Goal: Task Accomplishment & Management: Manage account settings

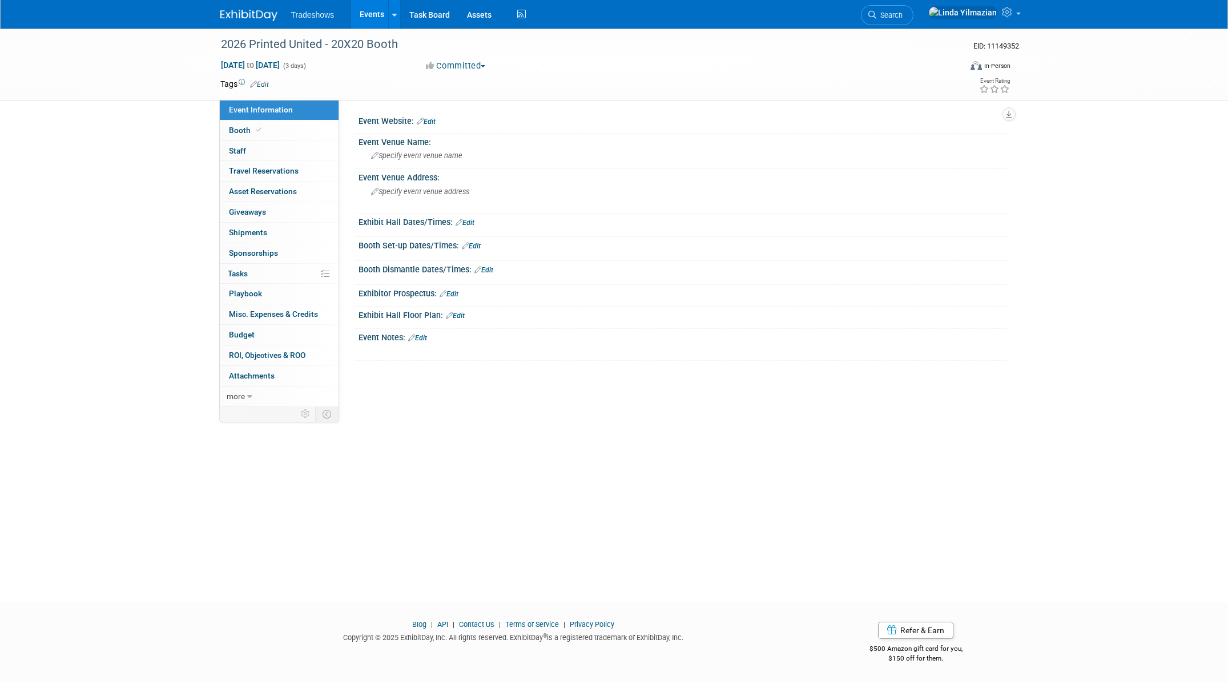
click at [372, 15] on link "Events" at bounding box center [372, 14] width 42 height 29
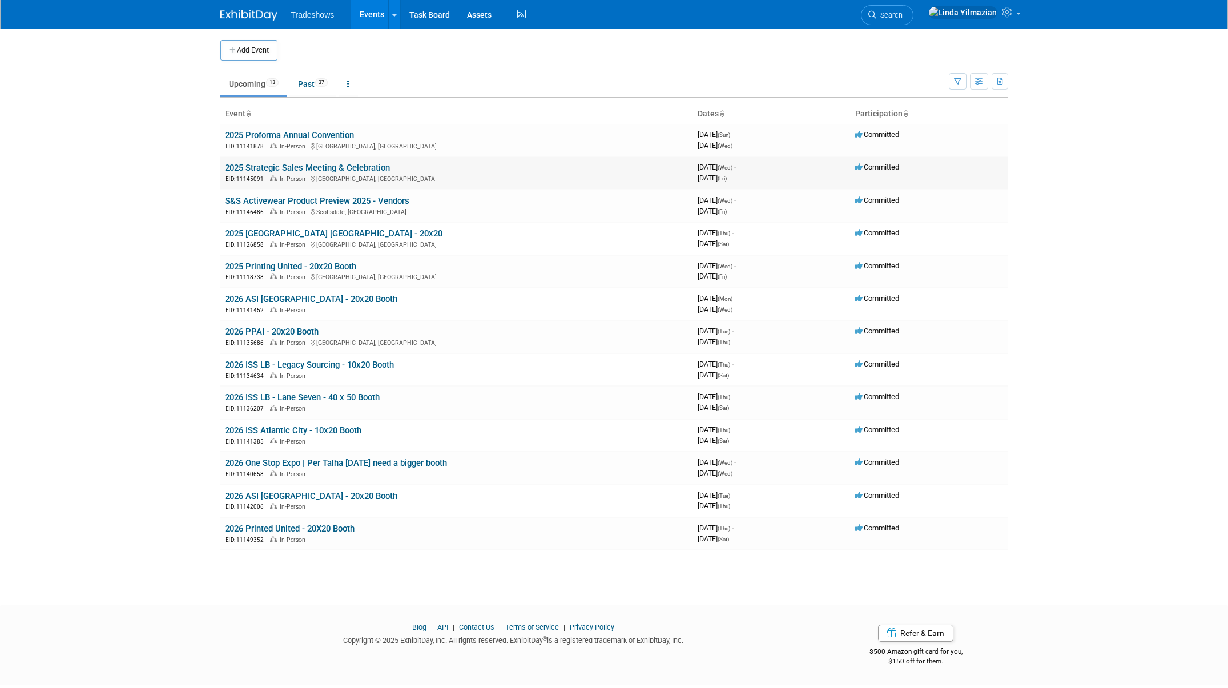
click at [302, 170] on link "2025 Strategic Sales Meeting & Celebration" at bounding box center [307, 168] width 165 height 10
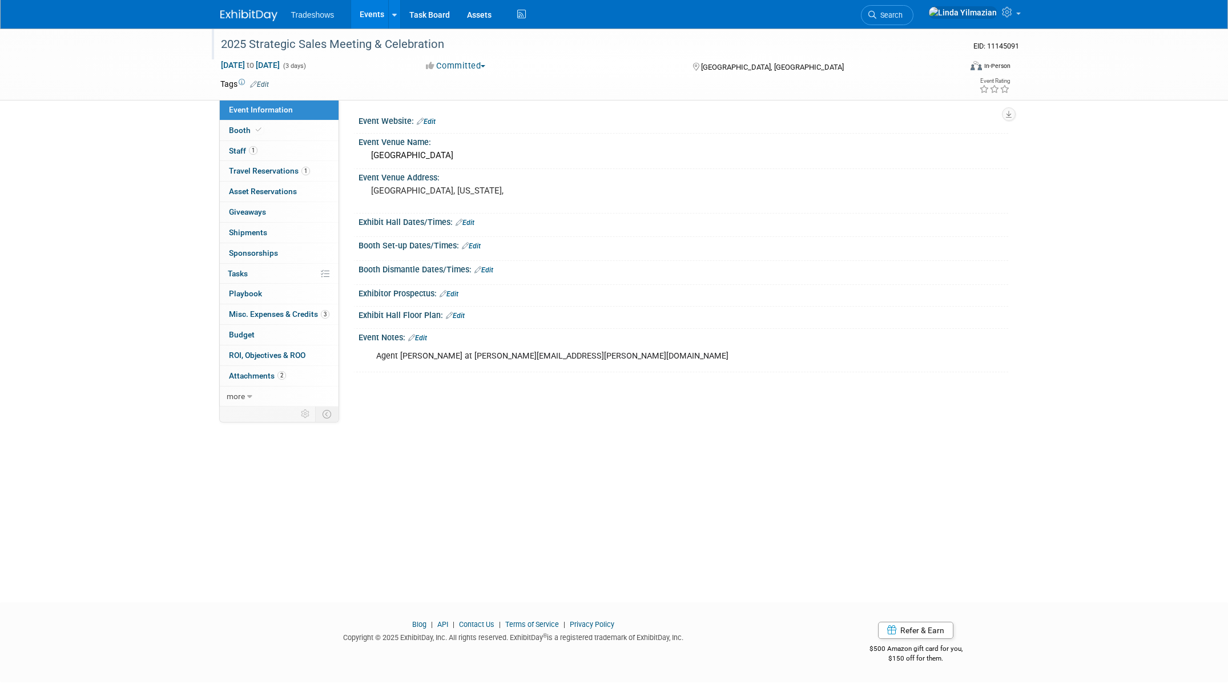
click at [271, 43] on div "2025 Strategic Sales Meeting & Celebration" at bounding box center [580, 44] width 727 height 21
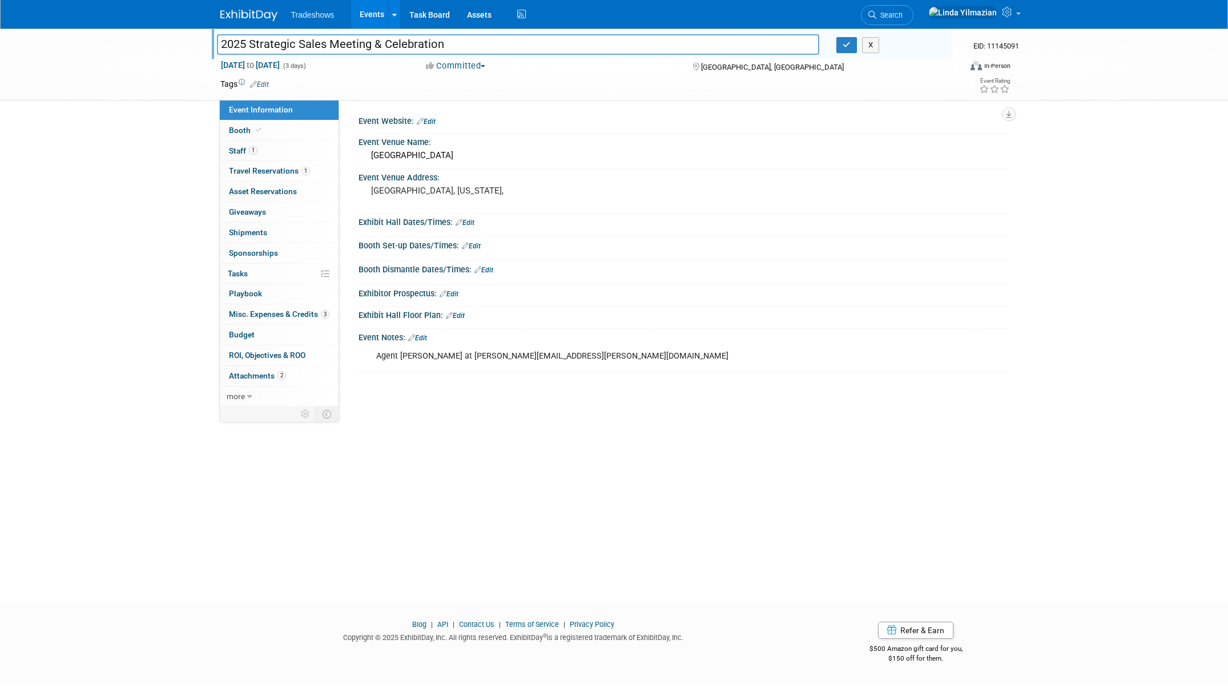
click at [253, 44] on input "2025 Strategic Sales Meeting & Celebration" at bounding box center [518, 44] width 603 height 20
click at [250, 44] on input "2025 Strategic Sales Meeting & Celebration" at bounding box center [518, 44] width 603 height 20
drag, startPoint x: 250, startPoint y: 44, endPoint x: 447, endPoint y: 42, distance: 197.0
click at [447, 42] on input "2025 Strategic Sales Meeting & Celebration" at bounding box center [518, 44] width 603 height 20
type input "2025 Proforma [PERSON_NAME]"
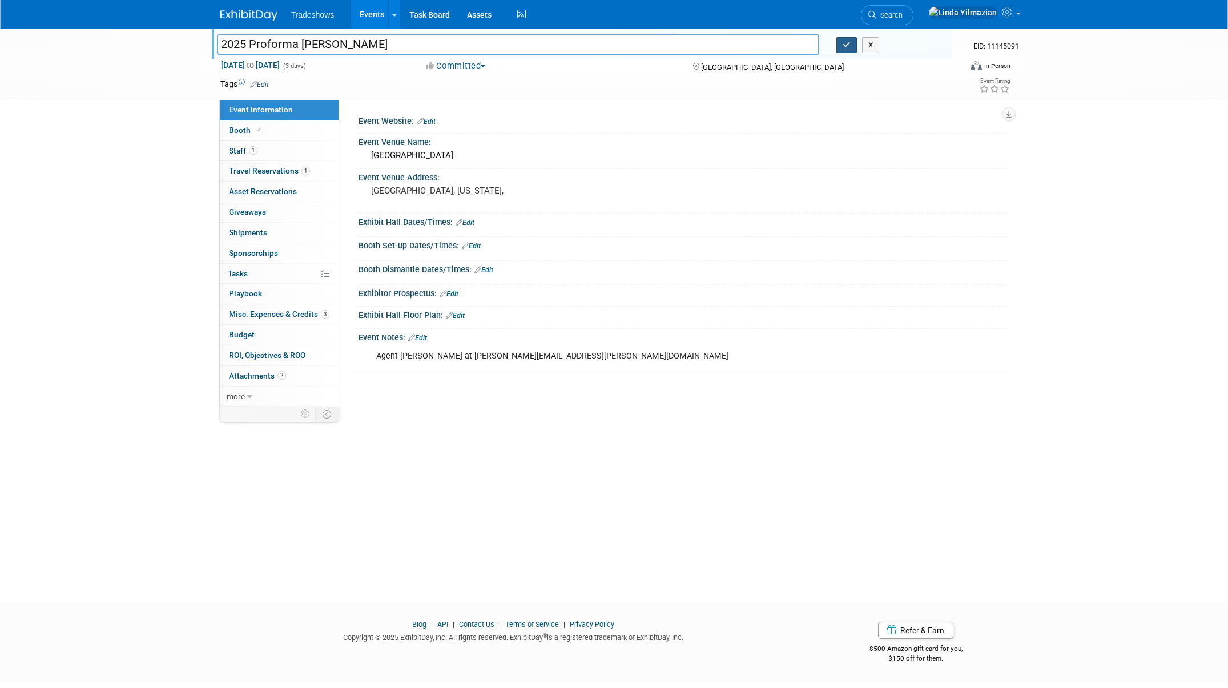
click at [846, 51] on button "button" at bounding box center [846, 45] width 21 height 16
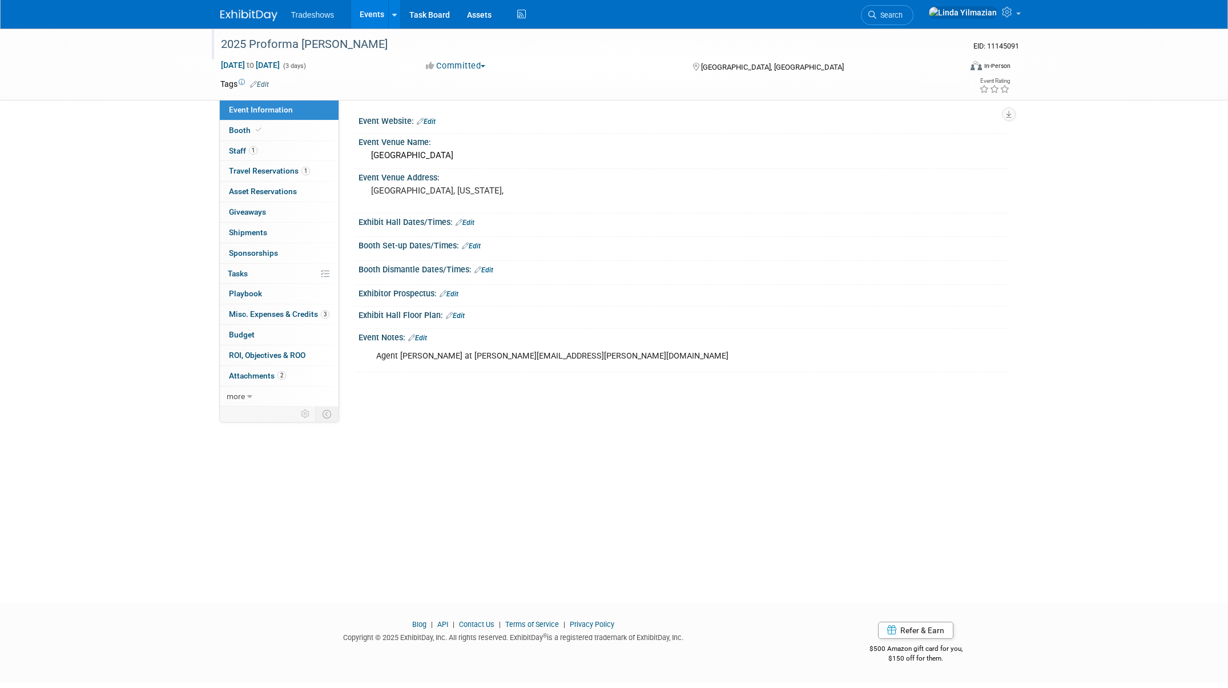
click at [366, 11] on link "Events" at bounding box center [372, 14] width 42 height 29
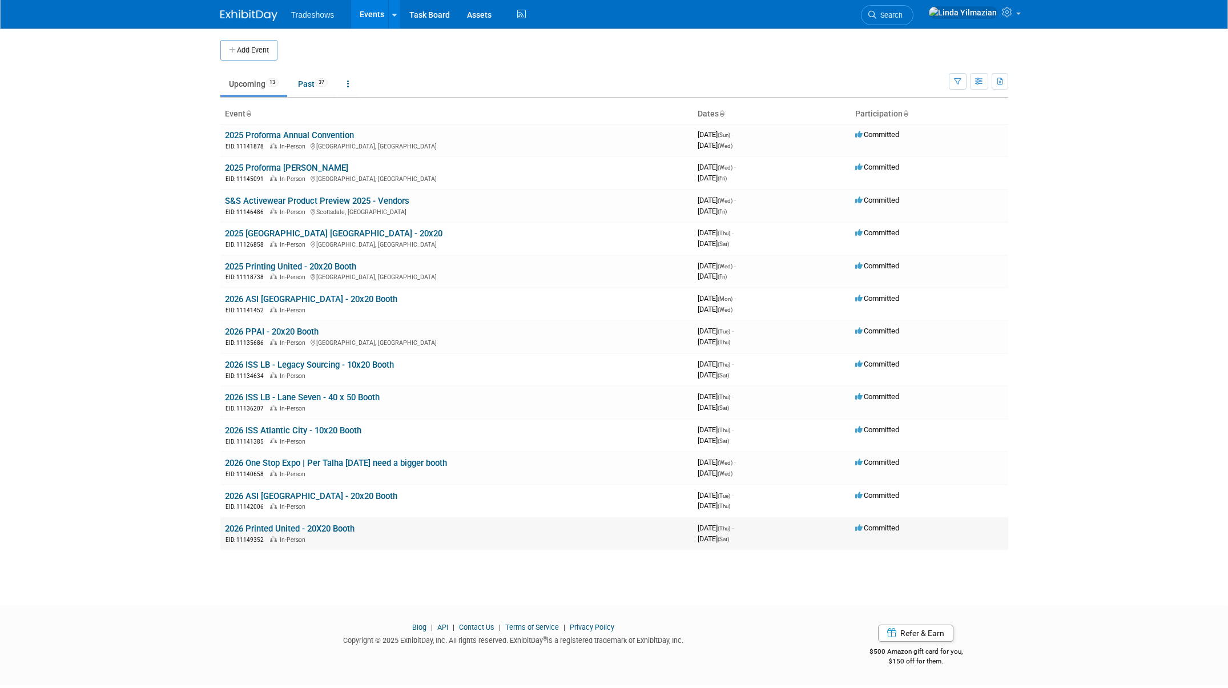
click at [283, 532] on link "2026 Printed United - 20X20 Booth" at bounding box center [290, 528] width 130 height 10
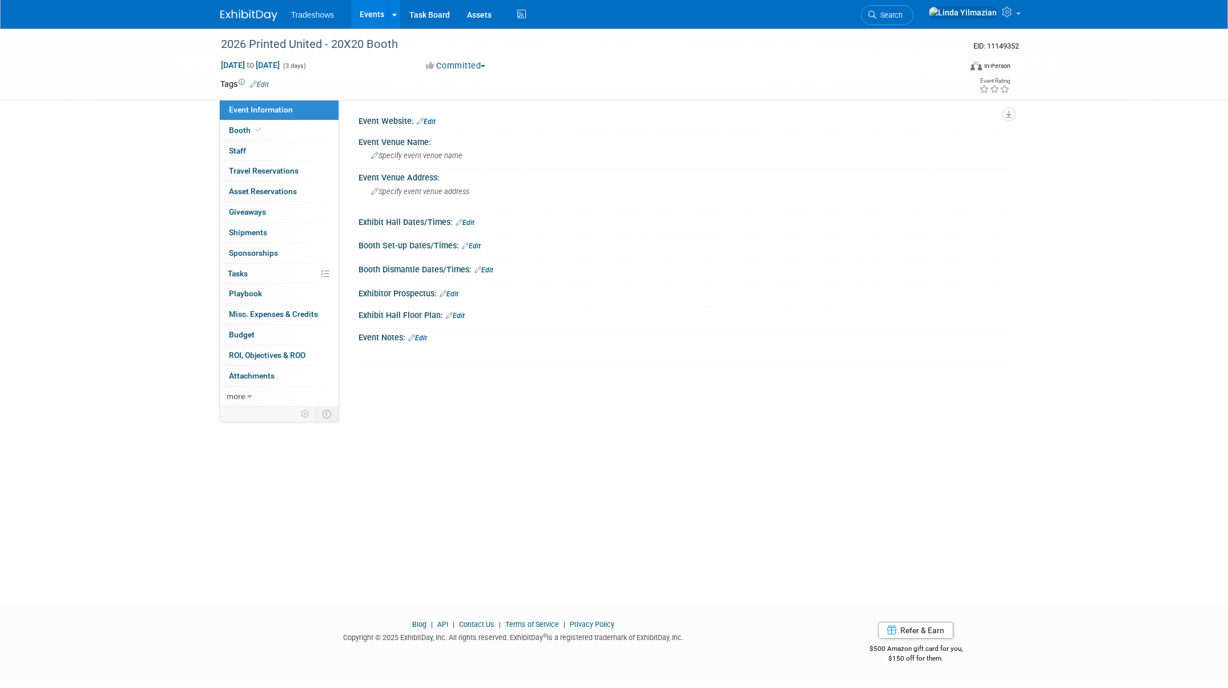
click at [363, 13] on link "Events" at bounding box center [372, 14] width 42 height 29
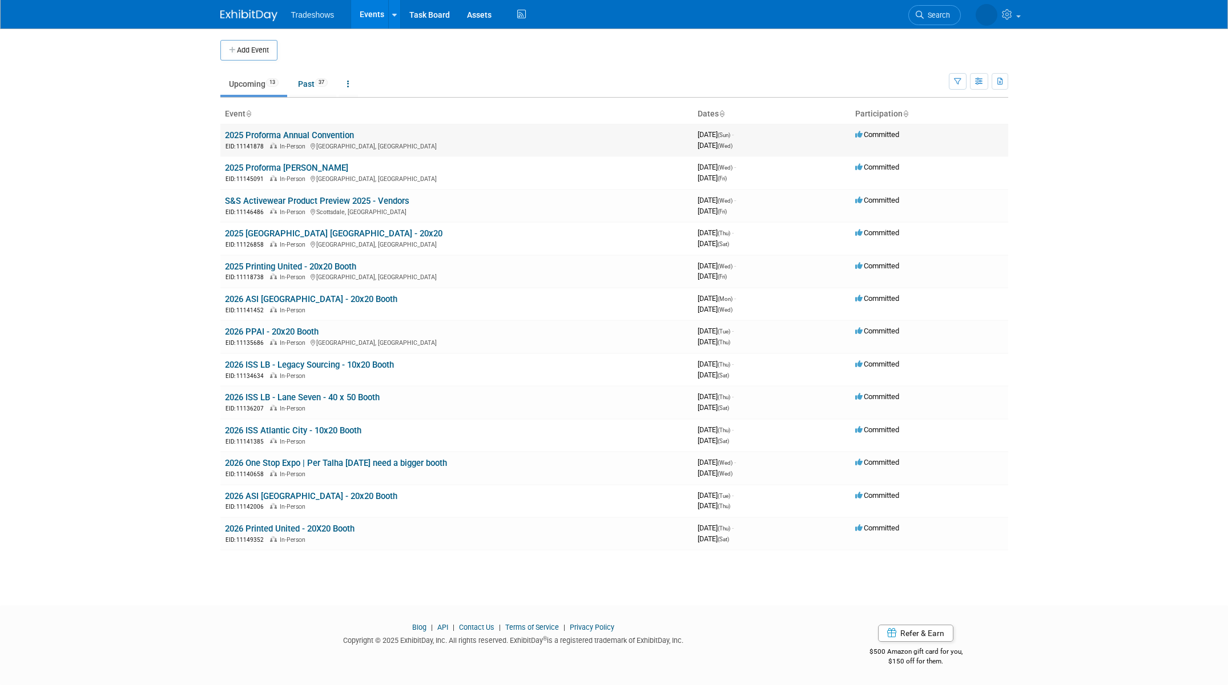
click at [283, 136] on link "2025 Proforma Annual Convention" at bounding box center [289, 135] width 129 height 10
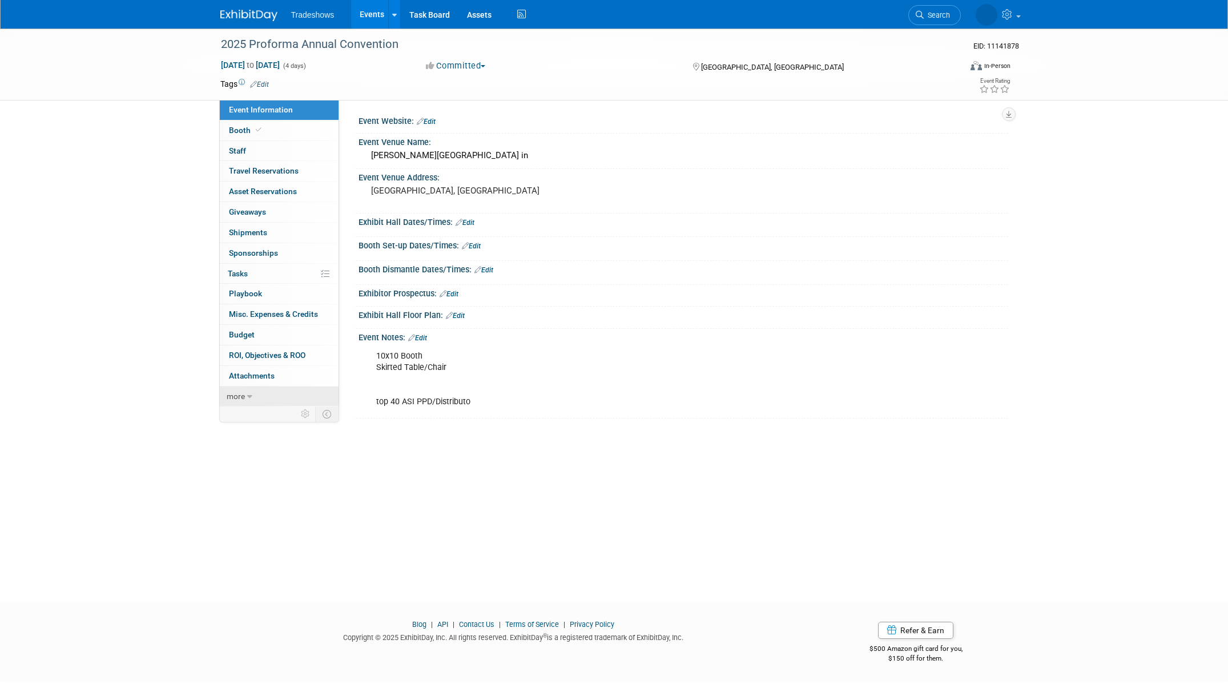
click at [233, 396] on span "more" at bounding box center [236, 396] width 18 height 9
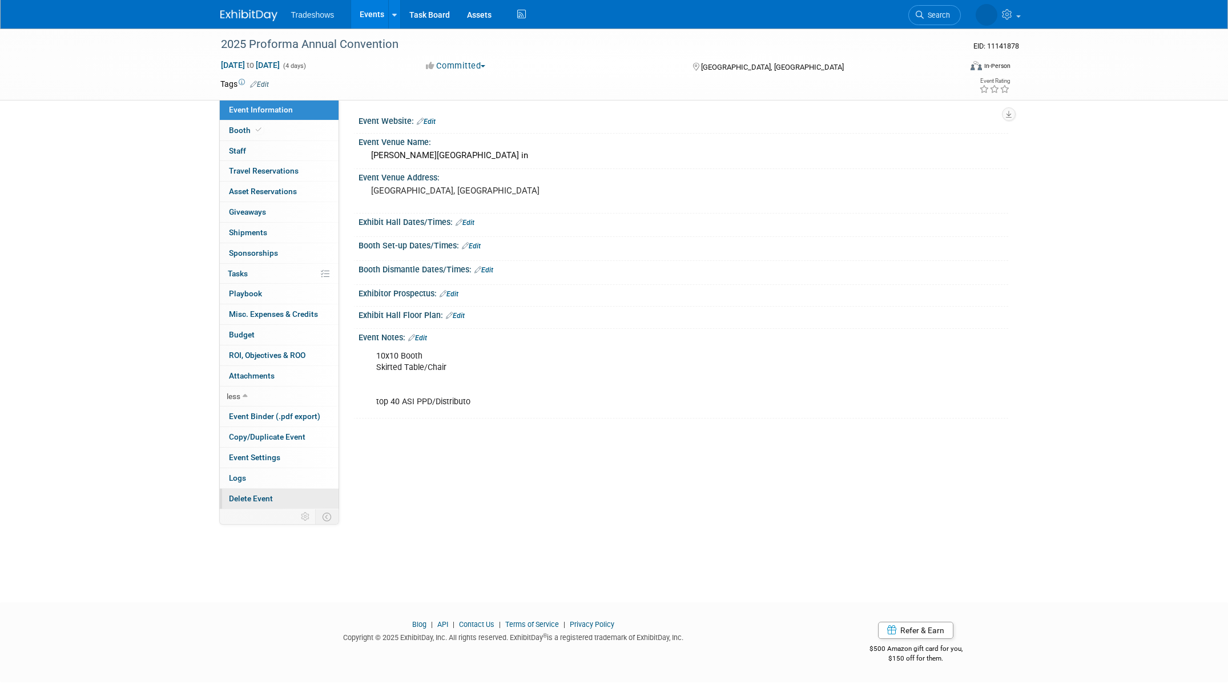
click at [255, 501] on span "Delete Event" at bounding box center [251, 498] width 44 height 9
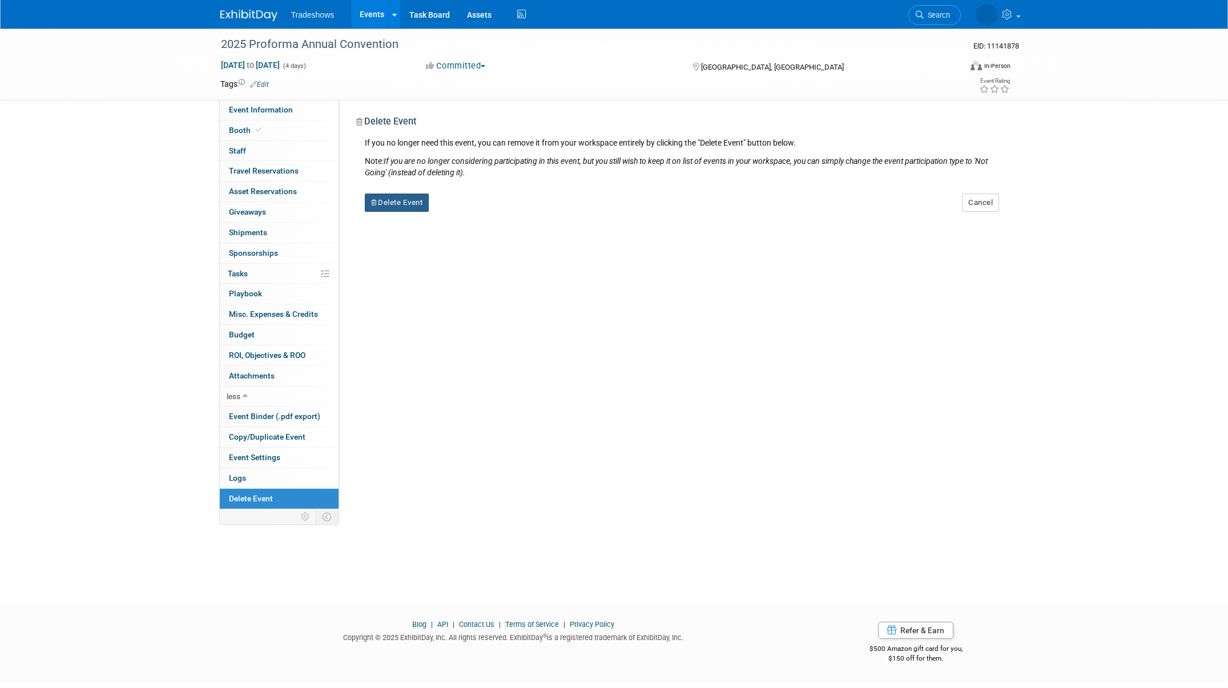
click at [407, 207] on button "Delete Event" at bounding box center [397, 203] width 65 height 18
click at [464, 210] on link "Yes" at bounding box center [468, 212] width 33 height 18
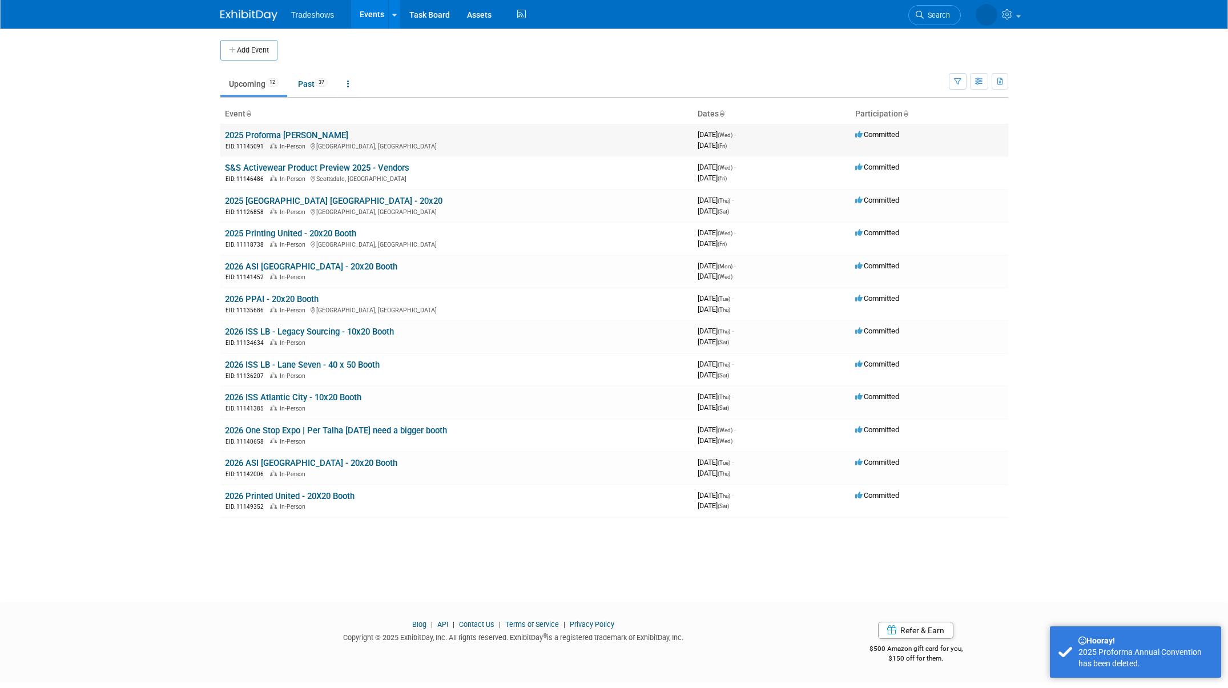
click at [290, 139] on link "2025 Proforma [PERSON_NAME]" at bounding box center [286, 135] width 123 height 10
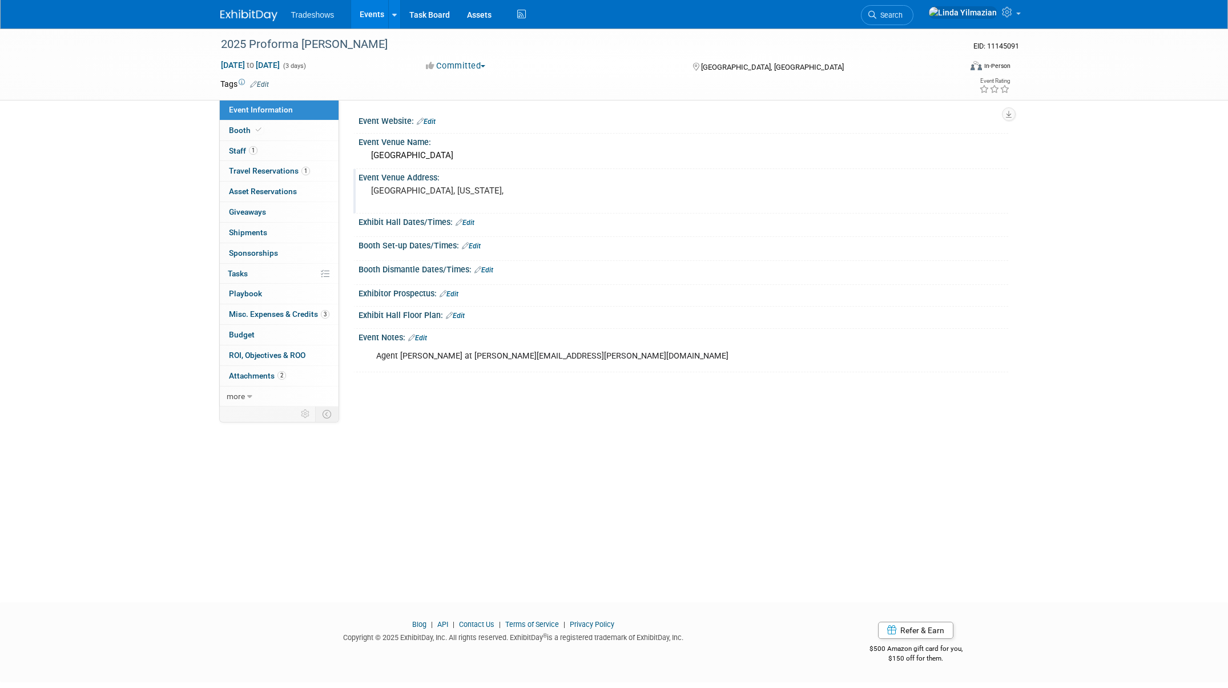
click at [439, 191] on pre "[GEOGRAPHIC_DATA], [US_STATE]," at bounding box center [493, 191] width 245 height 10
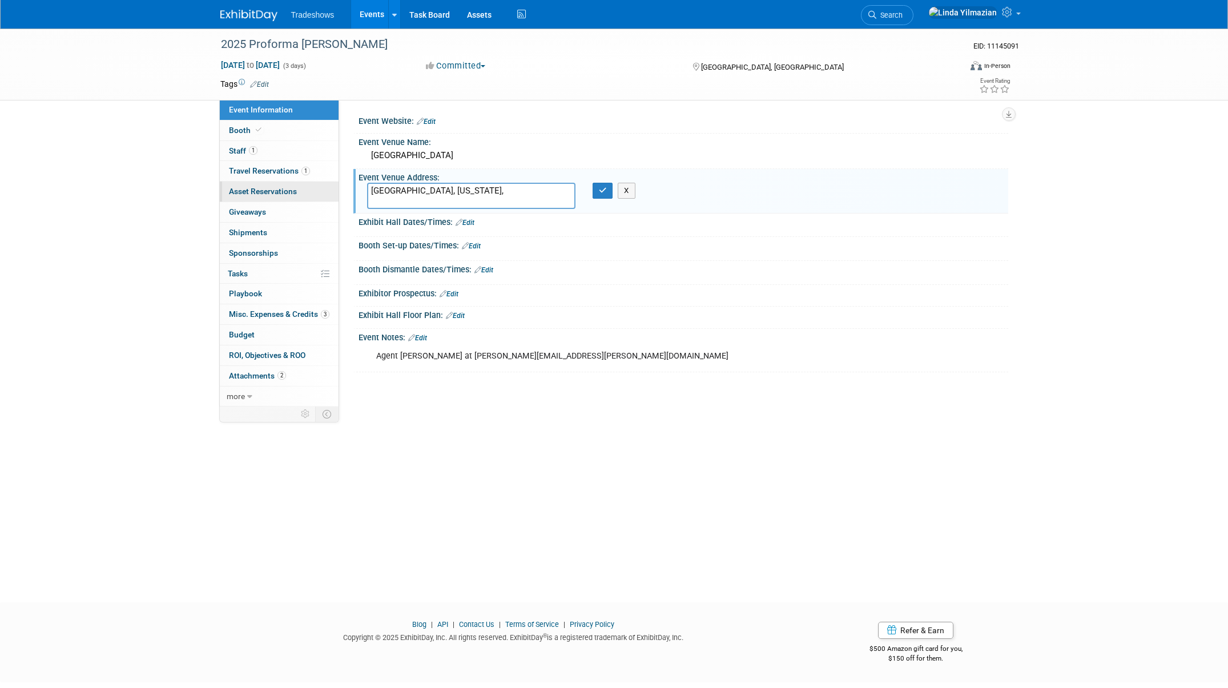
drag, startPoint x: 461, startPoint y: 203, endPoint x: 327, endPoint y: 186, distance: 134.7
click at [327, 186] on div "Event Information Event Info Booth Booth 1 Staff 1 Staff 1 Travel Reservations …" at bounding box center [614, 218] width 805 height 378
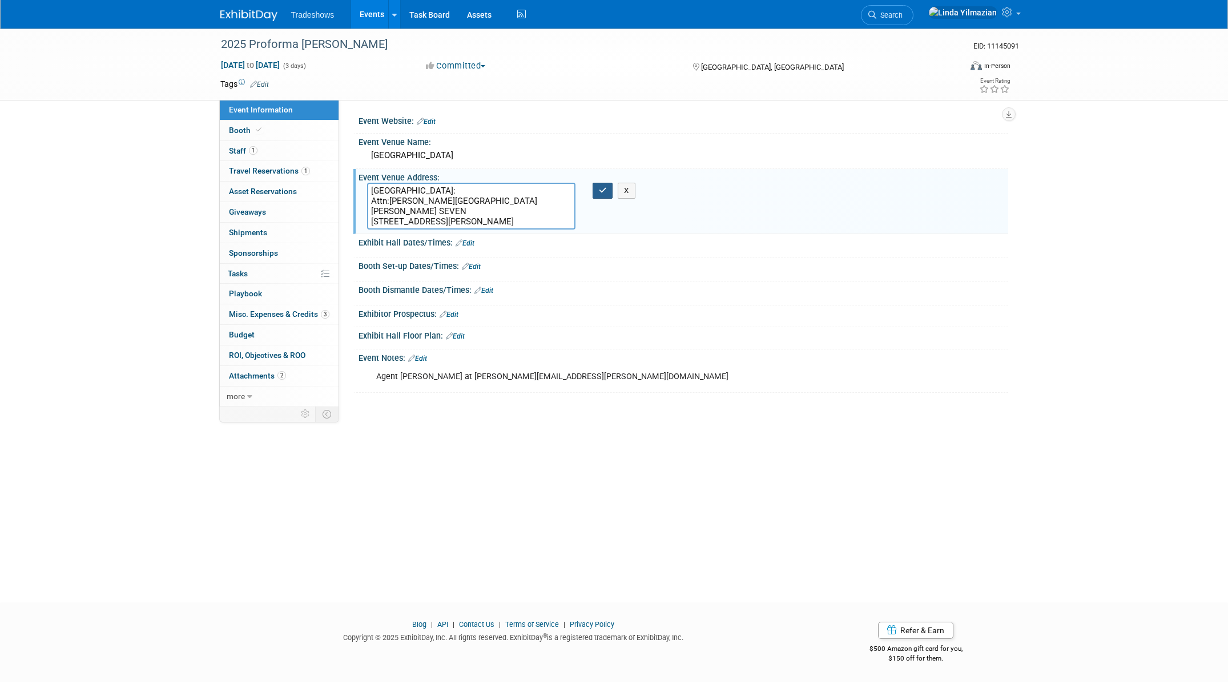
type textarea "[GEOGRAPHIC_DATA]: Attn:[PERSON_NAME][GEOGRAPHIC_DATA][PERSON_NAME] SEVEN [STRE…"
click at [602, 193] on icon "button" at bounding box center [603, 190] width 8 height 7
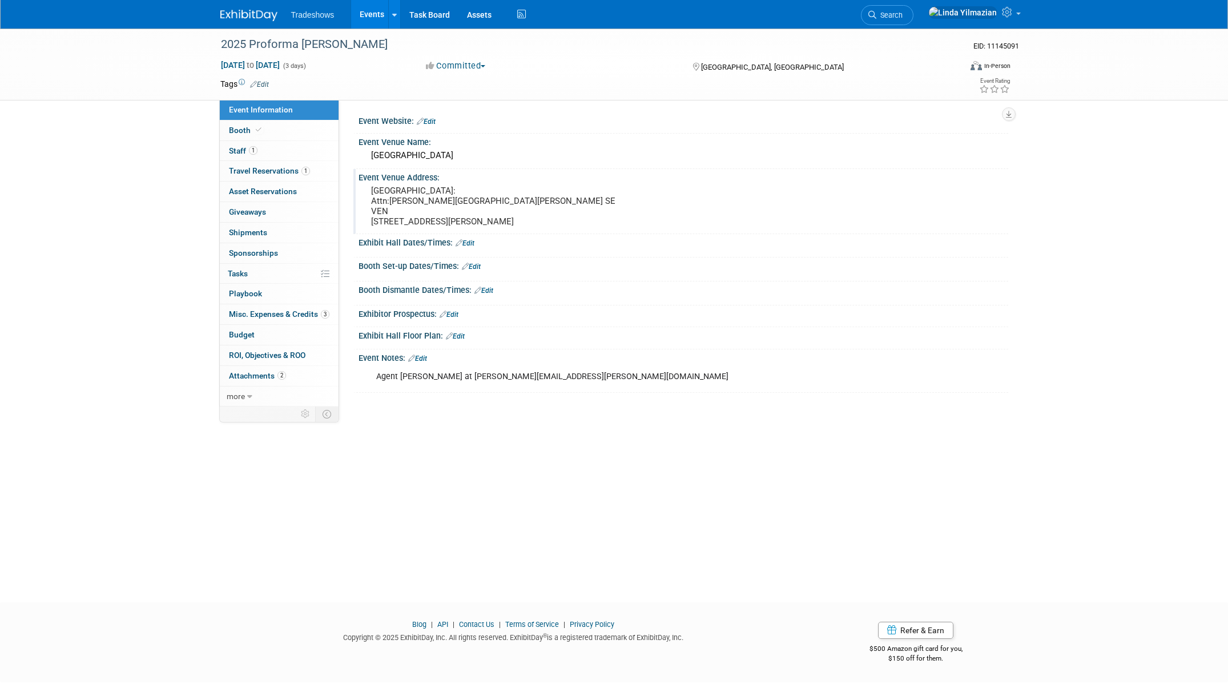
drag, startPoint x: 421, startPoint y: 359, endPoint x: 430, endPoint y: 359, distance: 9.2
click at [421, 359] on link "Edit" at bounding box center [417, 359] width 19 height 8
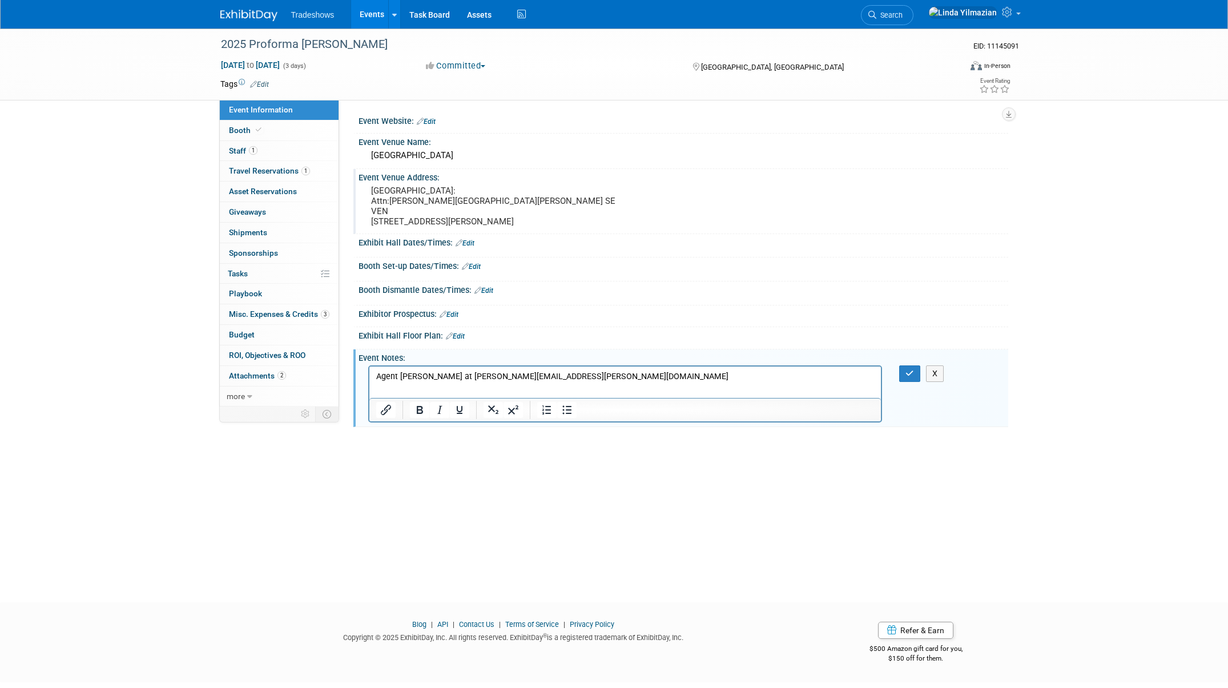
click at [603, 373] on p "Agent [PERSON_NAME] at [PERSON_NAME][EMAIL_ADDRESS][PERSON_NAME][DOMAIN_NAME]" at bounding box center [625, 376] width 499 height 11
click at [910, 373] on icon "button" at bounding box center [909, 373] width 9 height 8
